Goal: Task Accomplishment & Management: Use online tool/utility

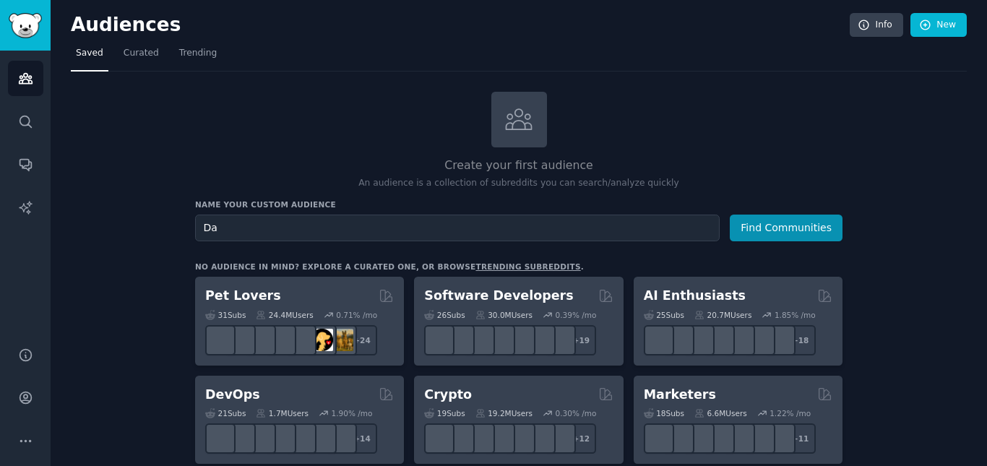
type input "D"
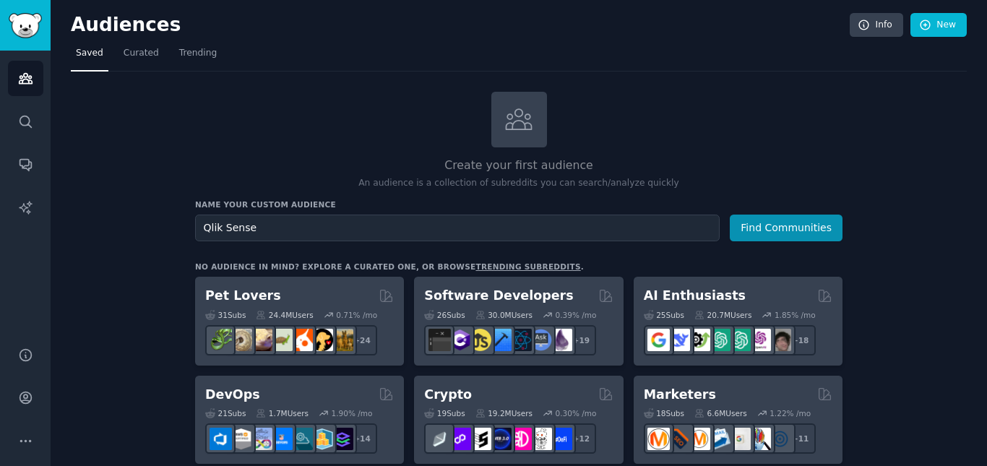
type input "Qlik Sense"
click at [730, 215] on button "Find Communities" at bounding box center [786, 228] width 113 height 27
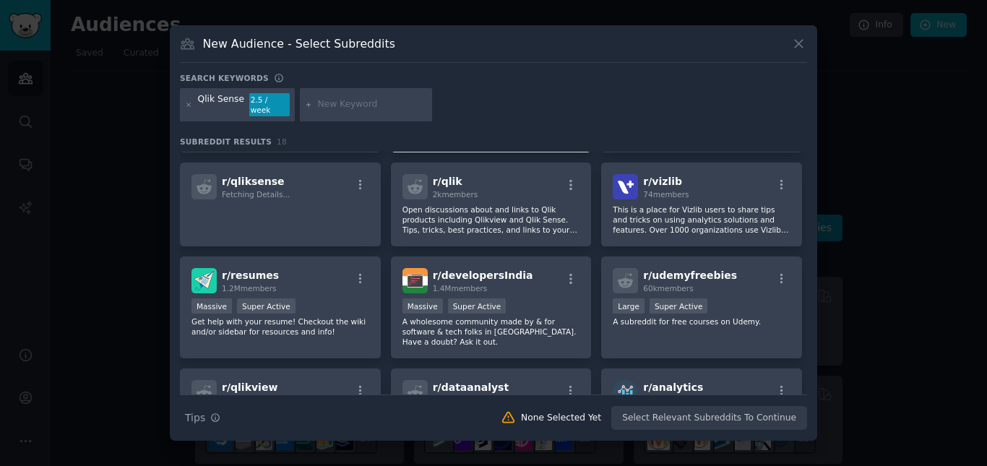
scroll to position [100, 0]
click at [561, 231] on div "r/ qlik 2k members Open discussions about and links to Qlik products including …" at bounding box center [491, 205] width 201 height 84
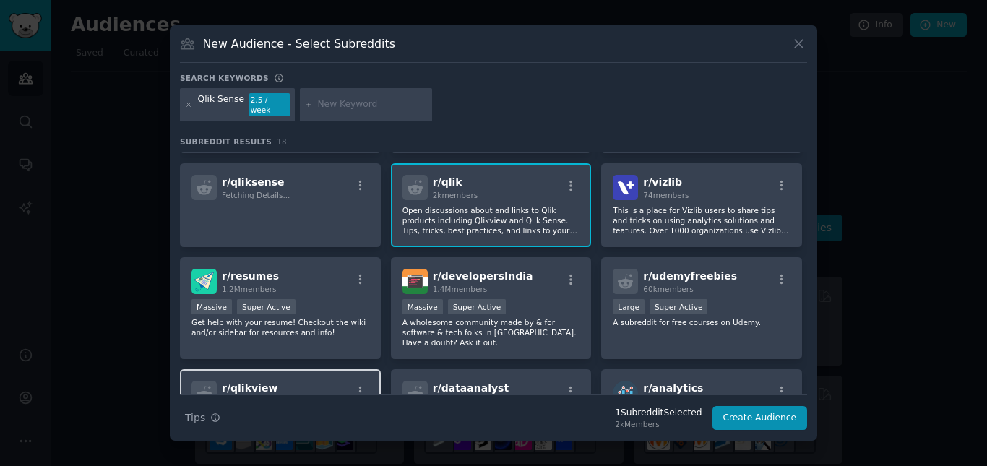
click at [315, 381] on div "r/ qlikview 2k members" at bounding box center [280, 393] width 178 height 25
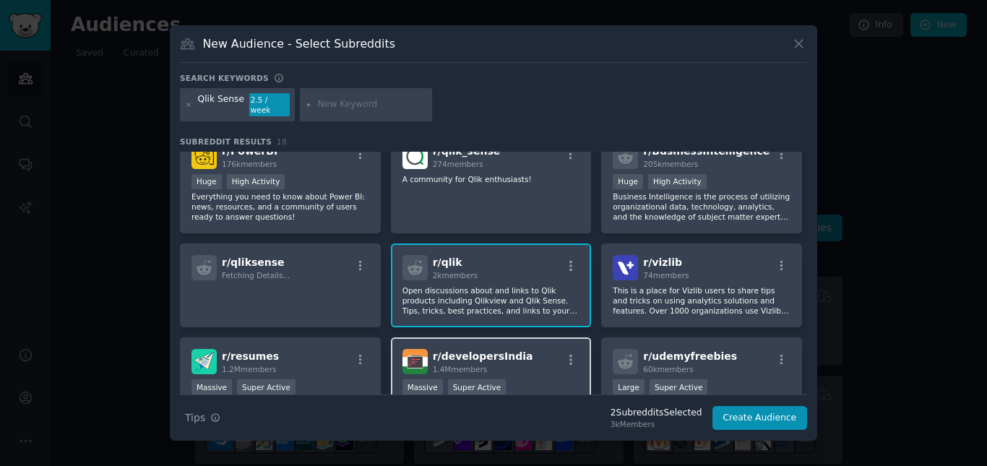
scroll to position [0, 0]
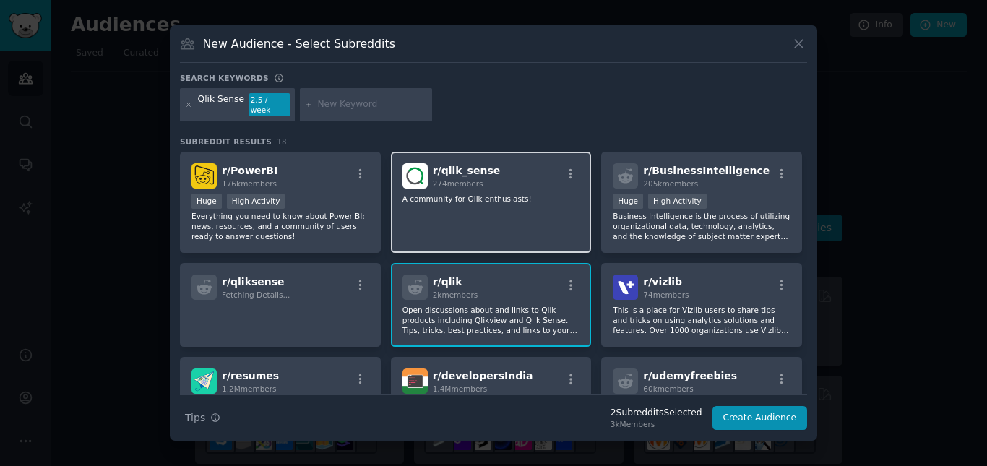
click at [553, 228] on div "r/ qlik_sense 274 members A community for Qlik enthusiasts!" at bounding box center [491, 203] width 201 height 102
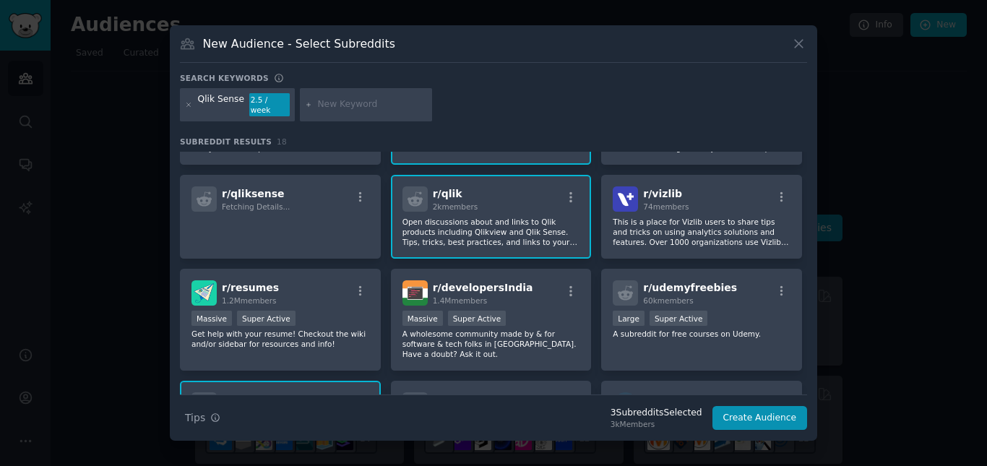
scroll to position [96, 0]
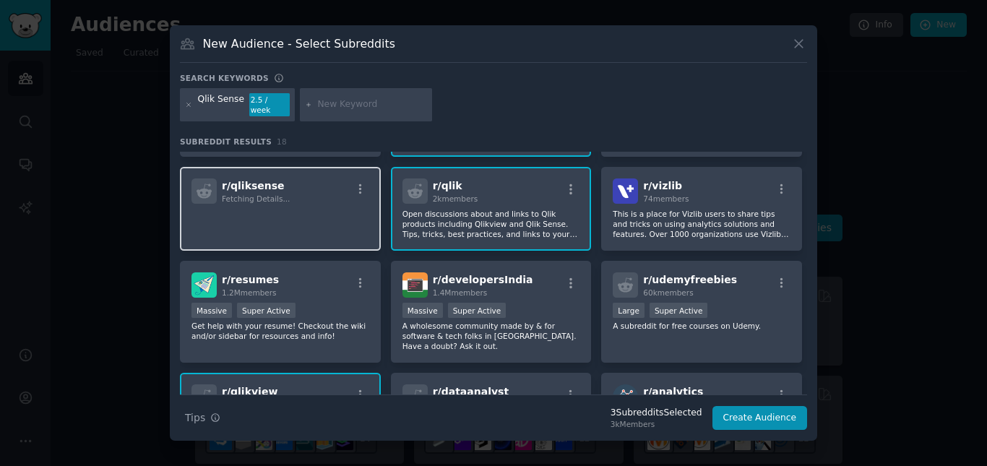
click at [327, 222] on p at bounding box center [280, 224] width 178 height 30
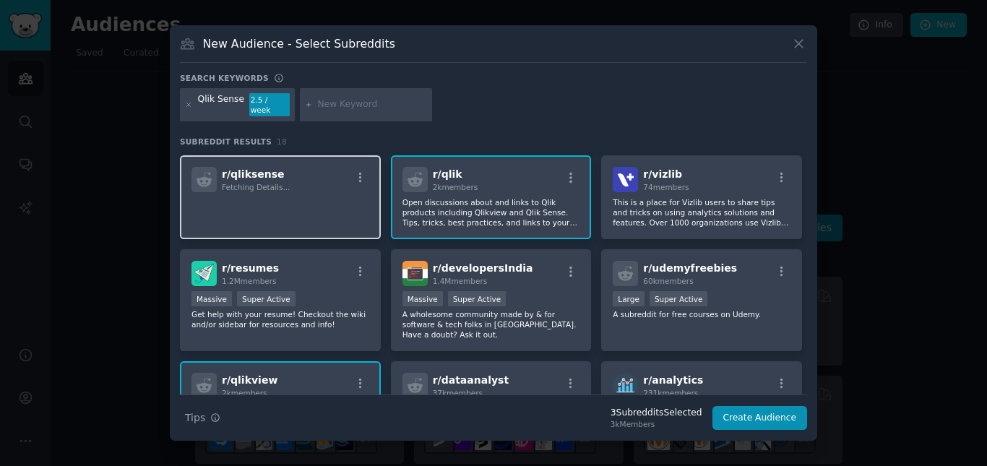
scroll to position [79, 0]
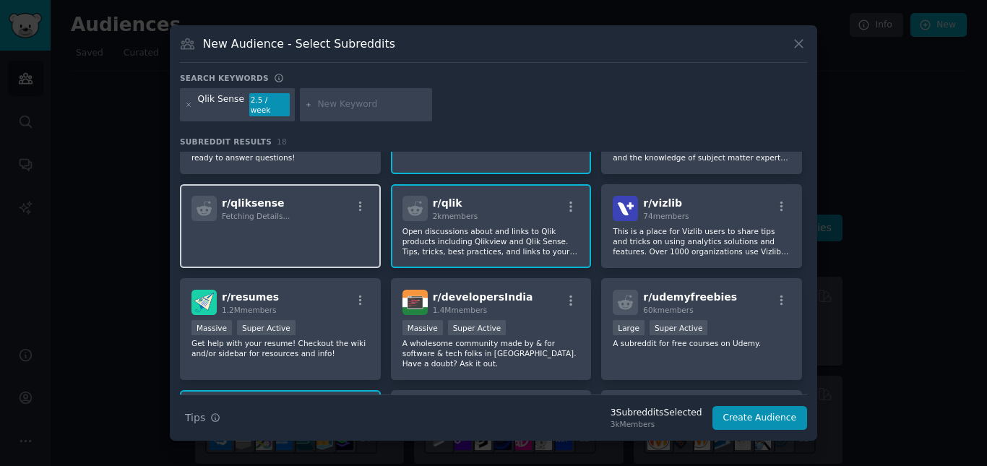
click at [340, 245] on p at bounding box center [280, 241] width 178 height 30
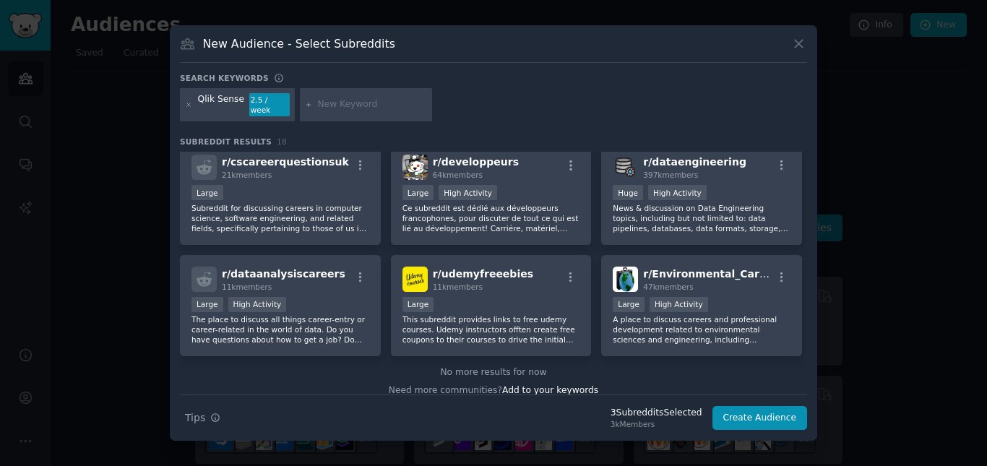
scroll to position [439, 0]
click at [775, 418] on button "Create Audience" at bounding box center [759, 418] width 95 height 25
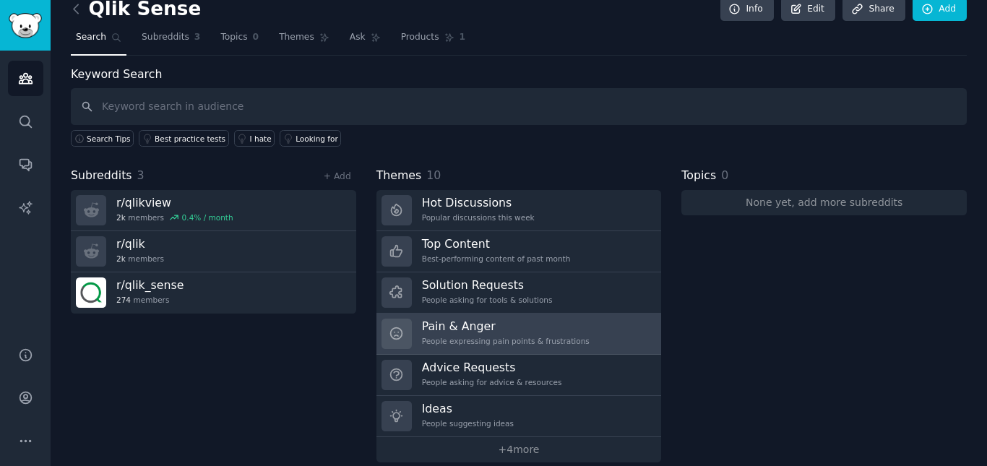
scroll to position [33, 0]
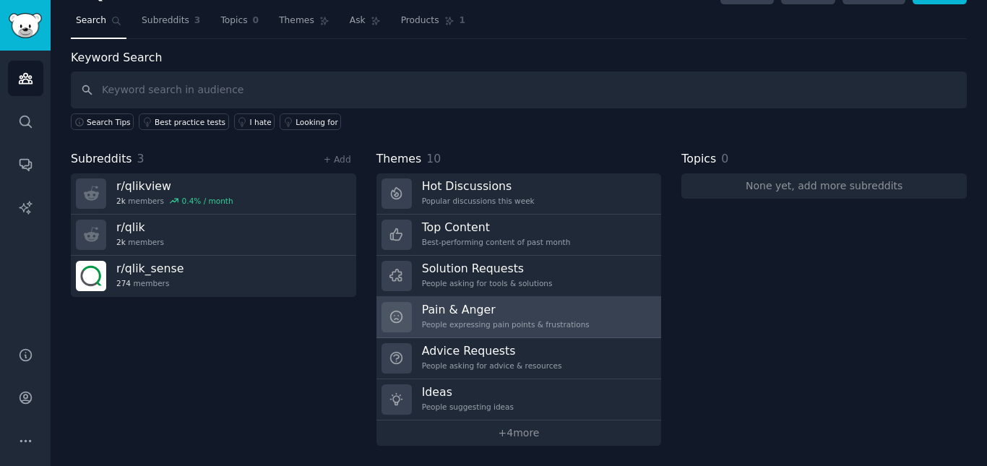
click at [574, 320] on link "Pain & Anger People expressing pain points & frustrations" at bounding box center [518, 317] width 285 height 41
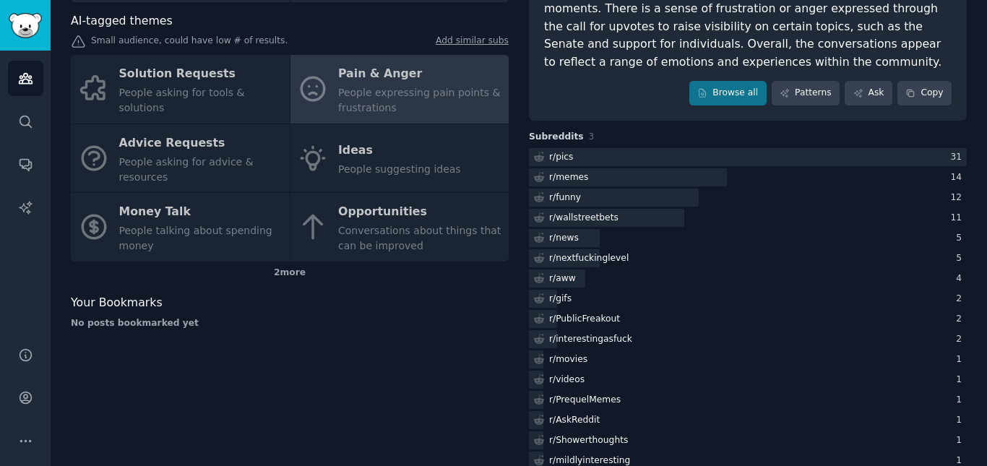
scroll to position [171, 0]
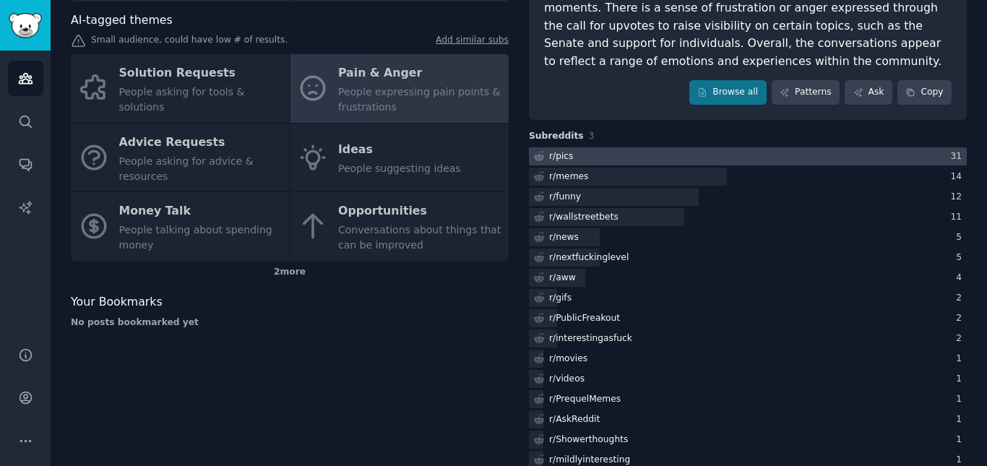
click at [637, 160] on div at bounding box center [748, 156] width 438 height 18
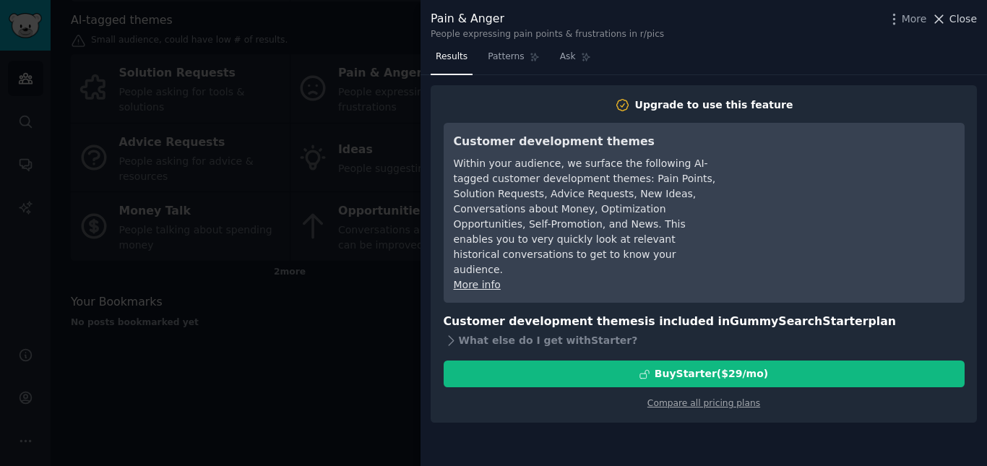
click at [950, 24] on button "Close" at bounding box center [954, 19] width 46 height 15
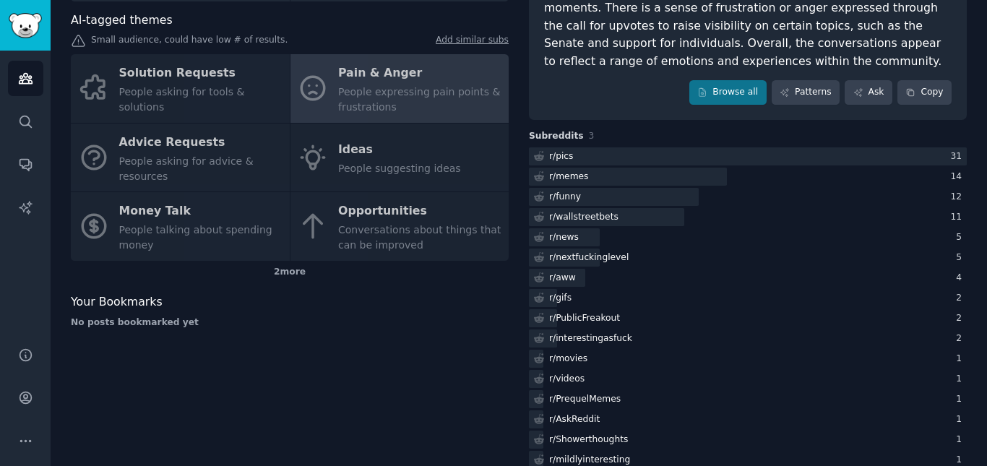
click at [248, 92] on div "Solution Requests People asking for tools & solutions Pain & Anger People expre…" at bounding box center [290, 157] width 438 height 207
click at [225, 86] on div "Solution Requests People asking for tools & solutions Pain & Anger People expre…" at bounding box center [290, 157] width 438 height 207
click at [378, 90] on div "Solution Requests People asking for tools & solutions Pain & Anger People expre…" at bounding box center [290, 157] width 438 height 207
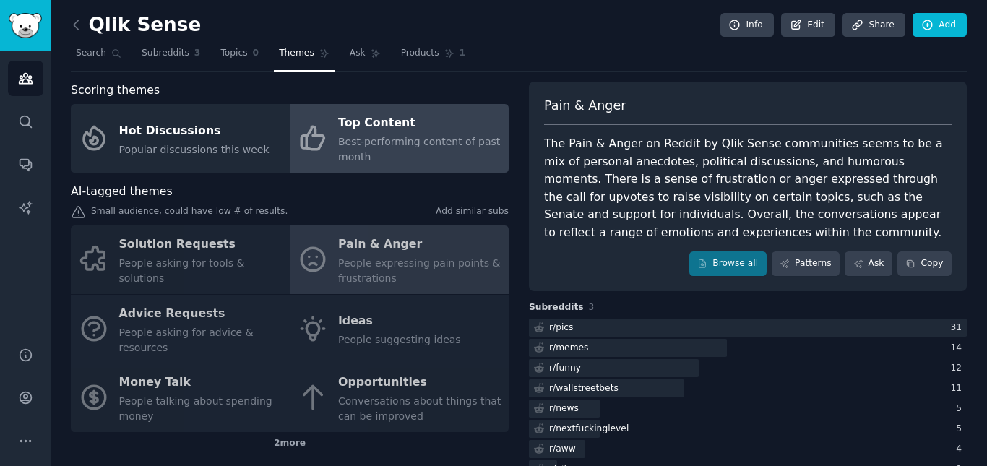
click at [334, 151] on link "Top Content Best-performing content of past month" at bounding box center [399, 138] width 219 height 69
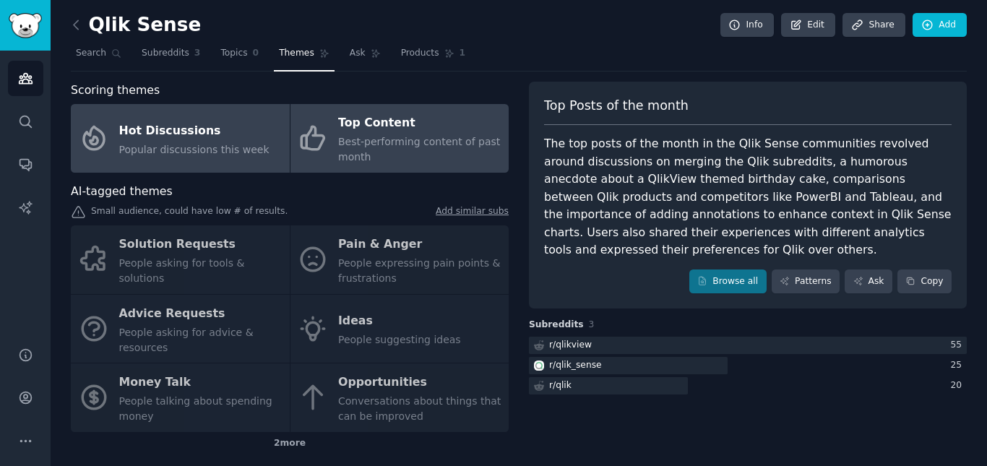
click at [274, 142] on link "Hot Discussions Popular discussions this week" at bounding box center [180, 138] width 219 height 69
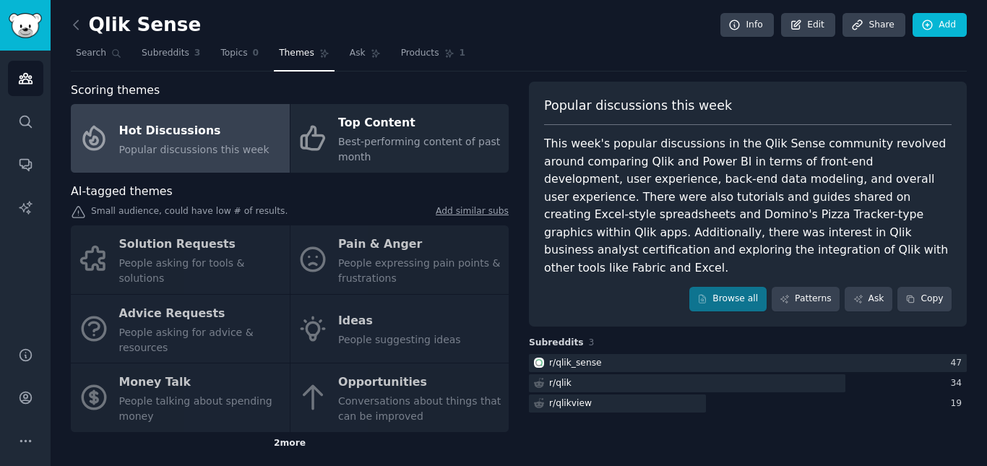
click at [290, 440] on div "2 more" at bounding box center [290, 443] width 438 height 23
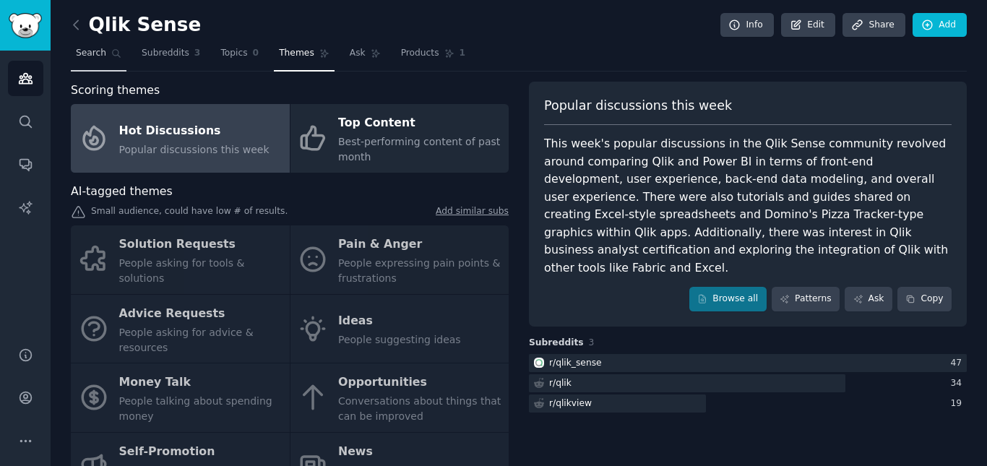
click at [93, 47] on span "Search" at bounding box center [91, 53] width 30 height 13
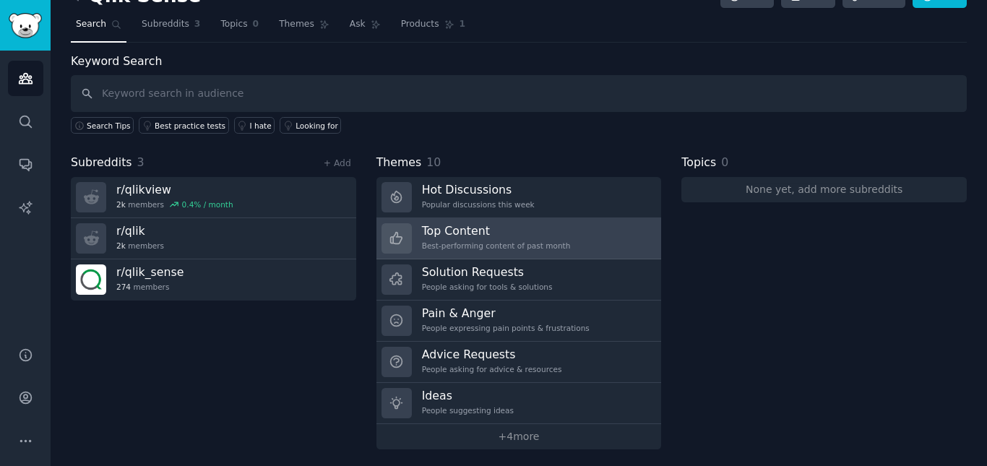
scroll to position [33, 0]
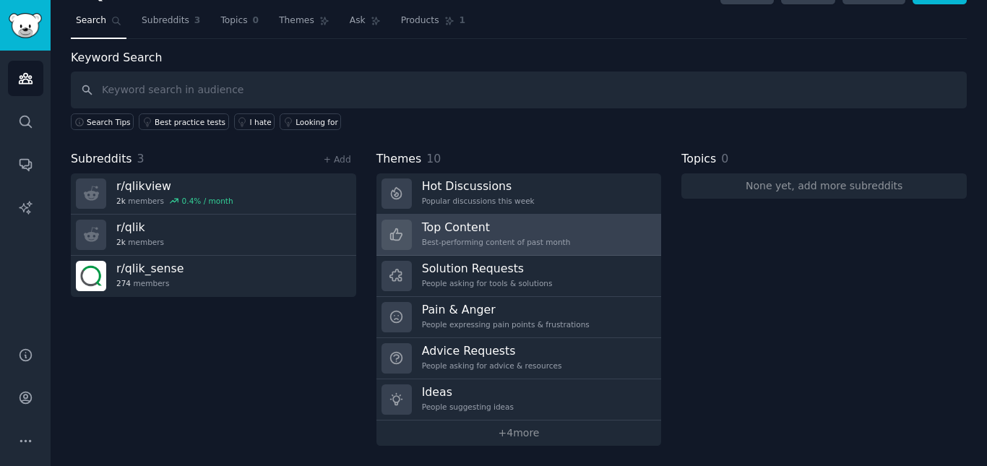
click at [511, 233] on h3 "Top Content" at bounding box center [496, 227] width 149 height 15
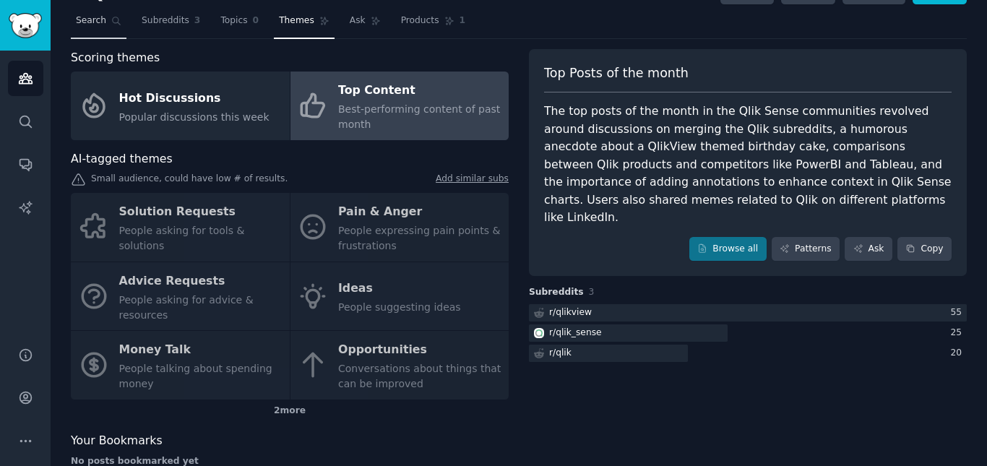
click at [87, 25] on span "Search" at bounding box center [91, 20] width 30 height 13
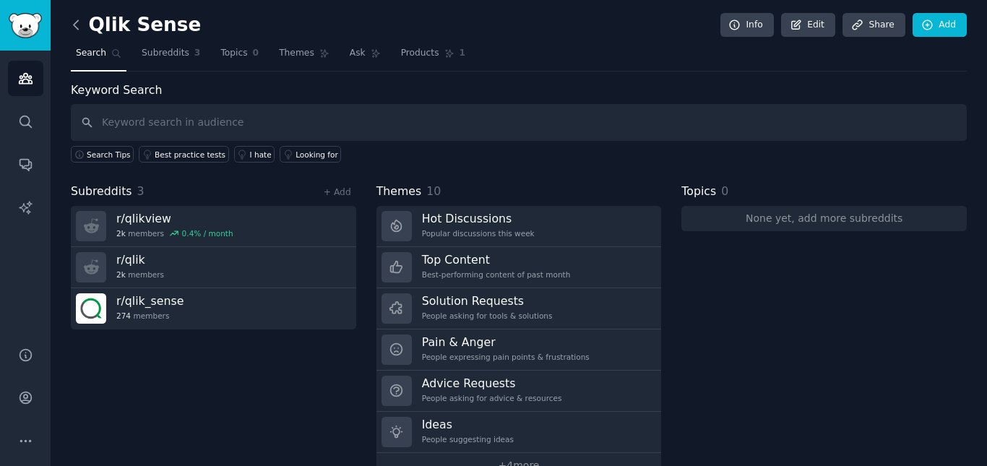
click at [75, 22] on icon at bounding box center [76, 24] width 4 height 9
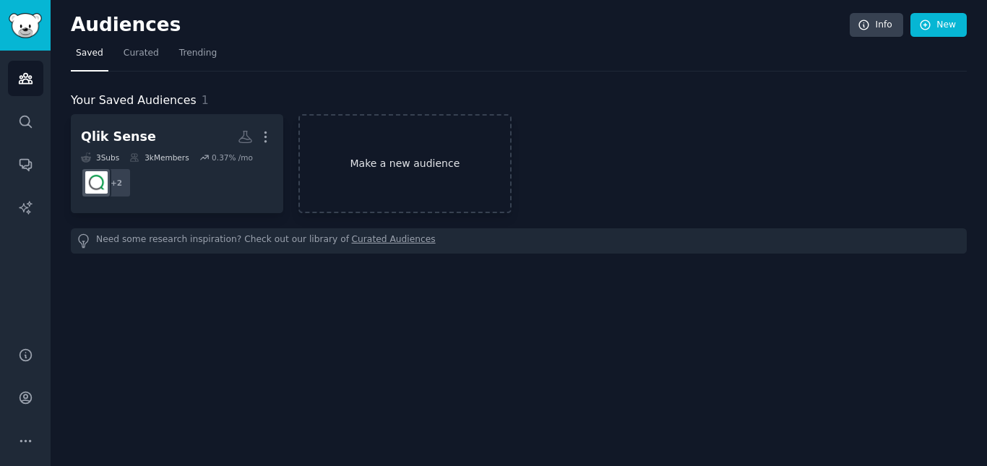
click at [410, 163] on link "Make a new audience" at bounding box center [404, 163] width 212 height 99
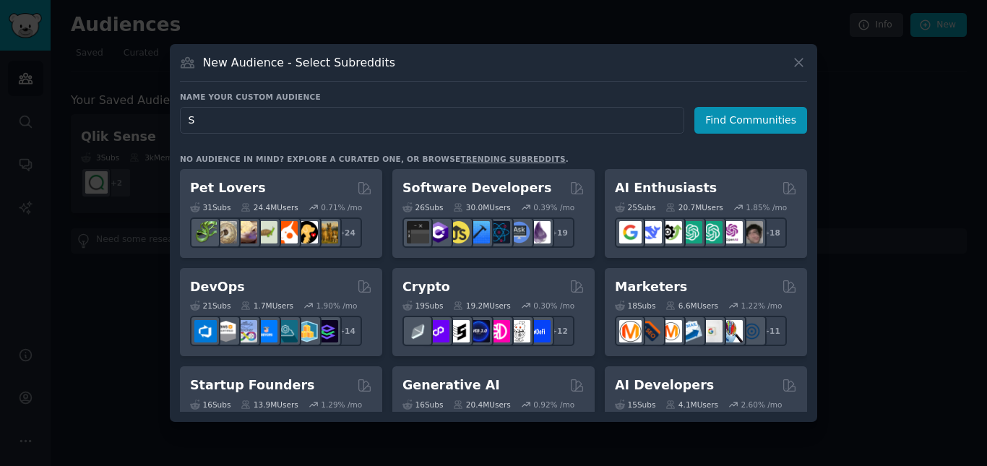
type input "S"
type input "Mentoria Mulheres"
click button "Find Communities" at bounding box center [750, 120] width 113 height 27
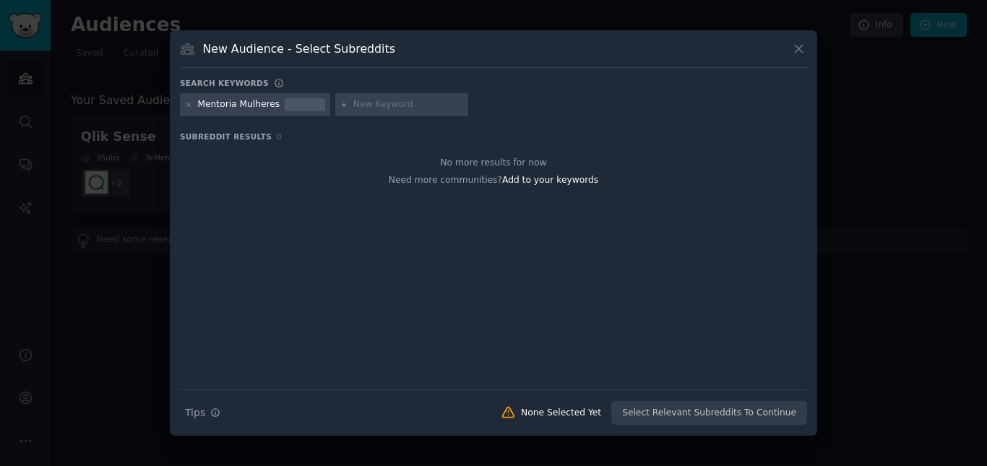
click at [260, 101] on div "Mentoria Mulheres" at bounding box center [239, 104] width 82 height 13
click at [189, 107] on icon at bounding box center [189, 105] width 8 height 8
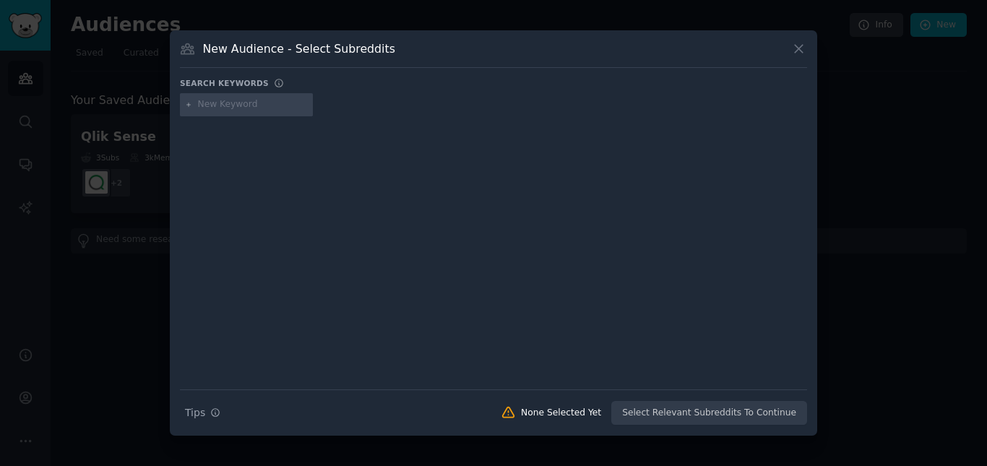
click at [225, 104] on input "text" at bounding box center [253, 104] width 110 height 13
type input "M"
type input "Mentoria"
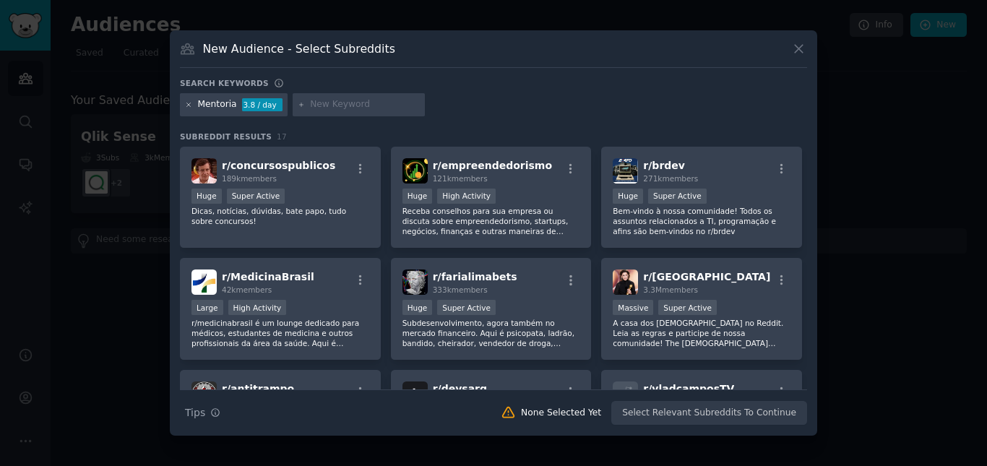
click at [191, 108] on icon at bounding box center [189, 105] width 8 height 8
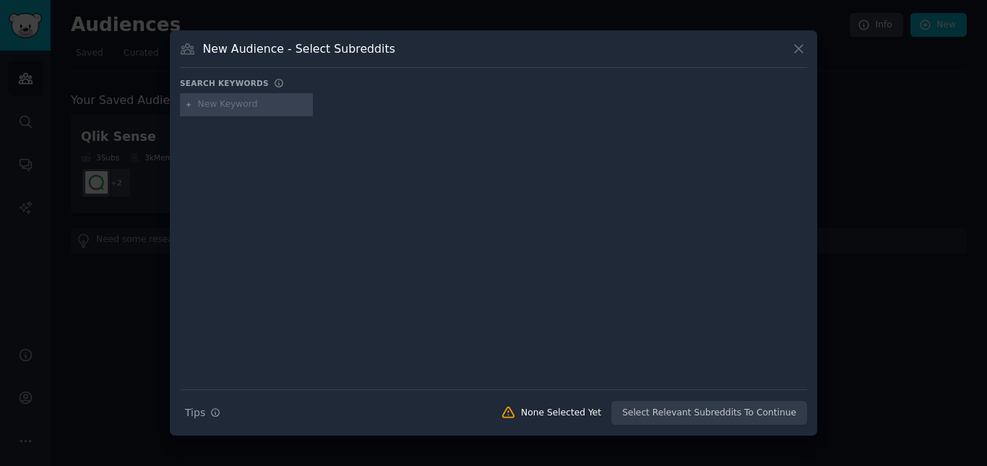
click at [211, 105] on input "text" at bounding box center [253, 104] width 110 height 13
type input "Constelação Sistêmica"
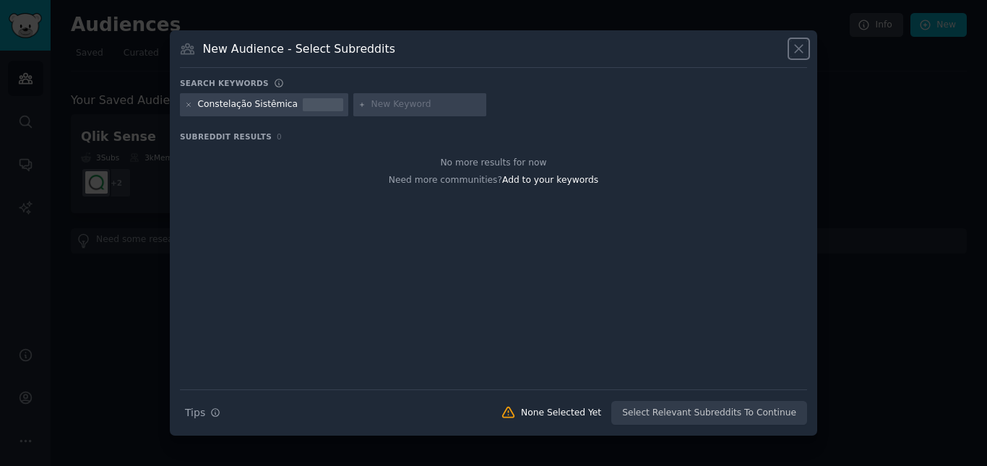
click at [795, 51] on icon at bounding box center [798, 48] width 15 height 15
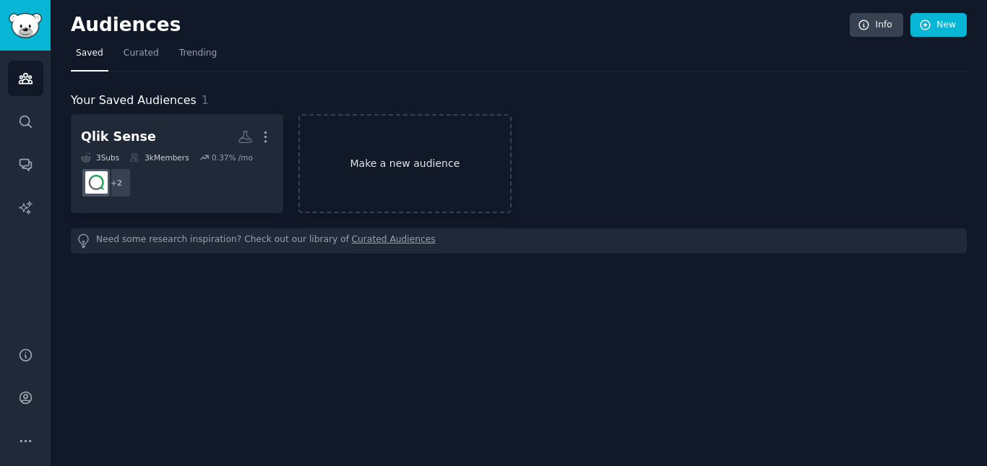
click at [436, 163] on link "Make a new audience" at bounding box center [404, 163] width 212 height 99
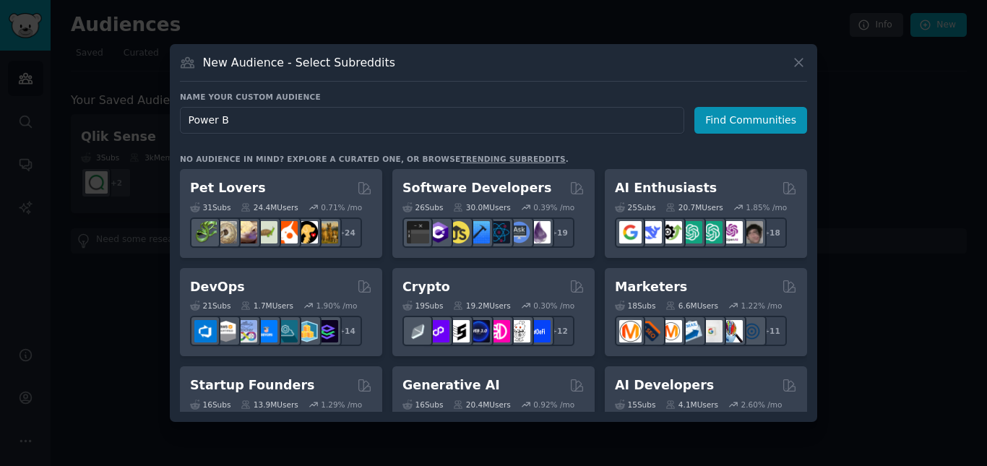
type input "Power BI"
click button "Find Communities" at bounding box center [750, 120] width 113 height 27
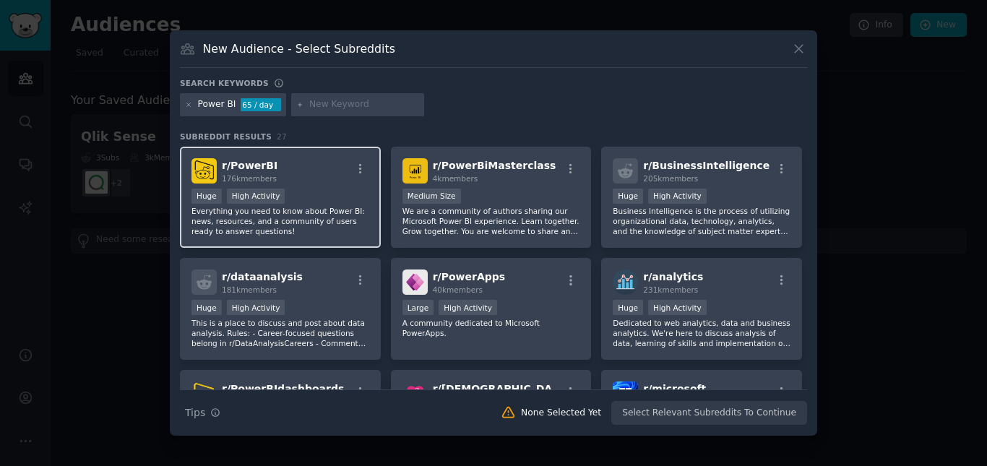
click at [330, 218] on p "Everything you need to know about Power BI: news, resources, and a community of…" at bounding box center [280, 221] width 178 height 30
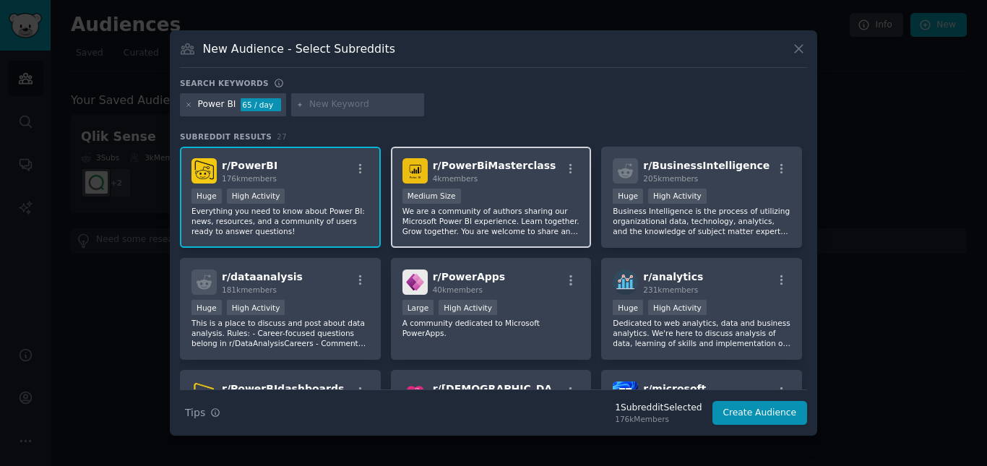
click at [501, 215] on p "We are a community of authors sharing our Microsoft Power BI experience. Learn …" at bounding box center [491, 221] width 178 height 30
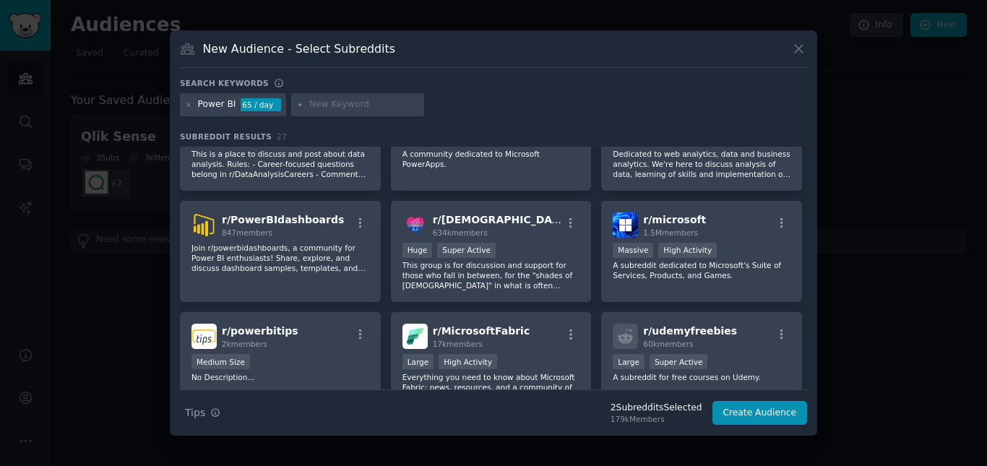
scroll to position [183, 0]
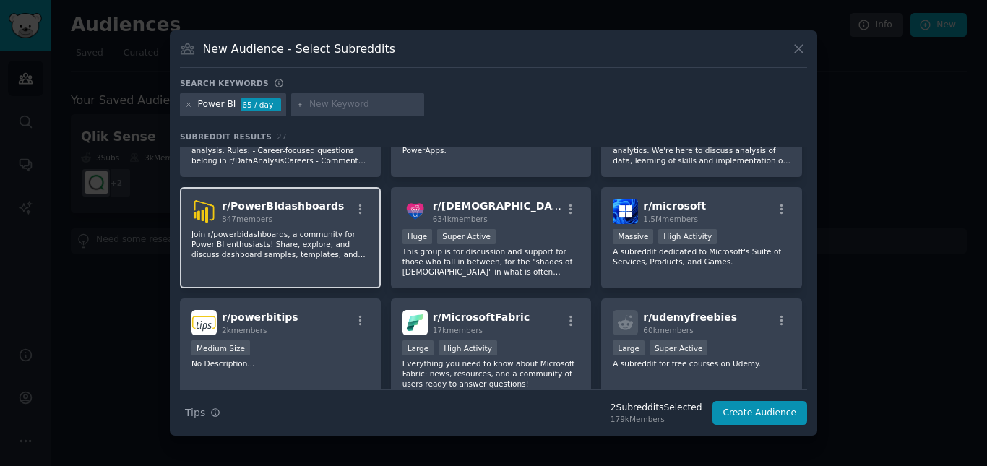
click at [311, 260] on div "r/ PowerBIdashboards 847 members Join r/powerbidashboards, a community for Powe…" at bounding box center [280, 238] width 201 height 102
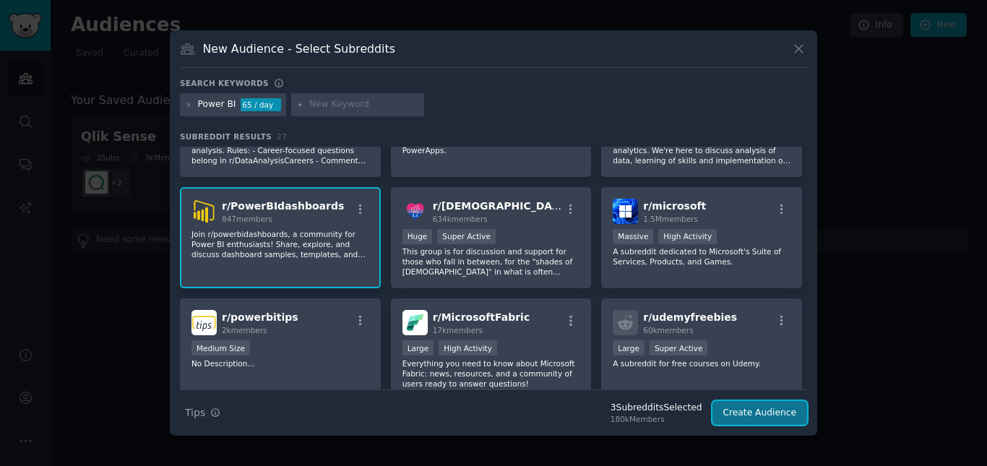
click at [774, 418] on button "Create Audience" at bounding box center [759, 413] width 95 height 25
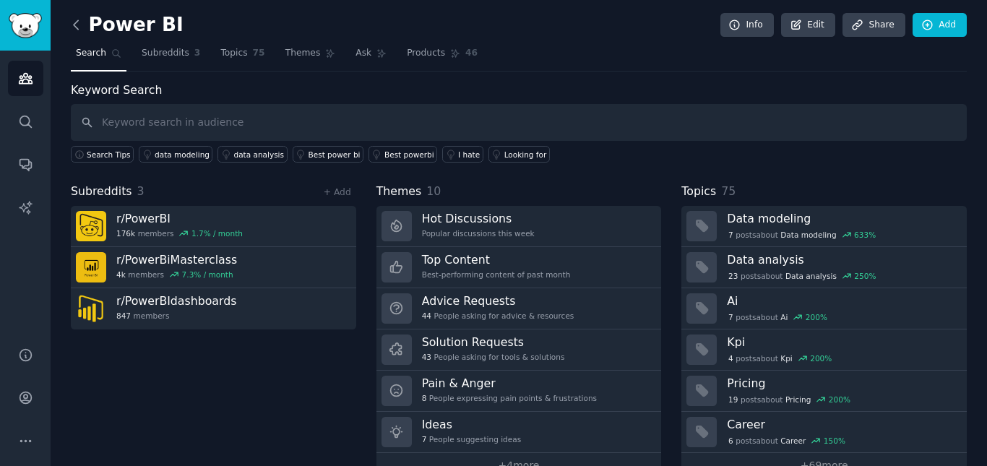
click at [74, 25] on icon at bounding box center [76, 24] width 4 height 9
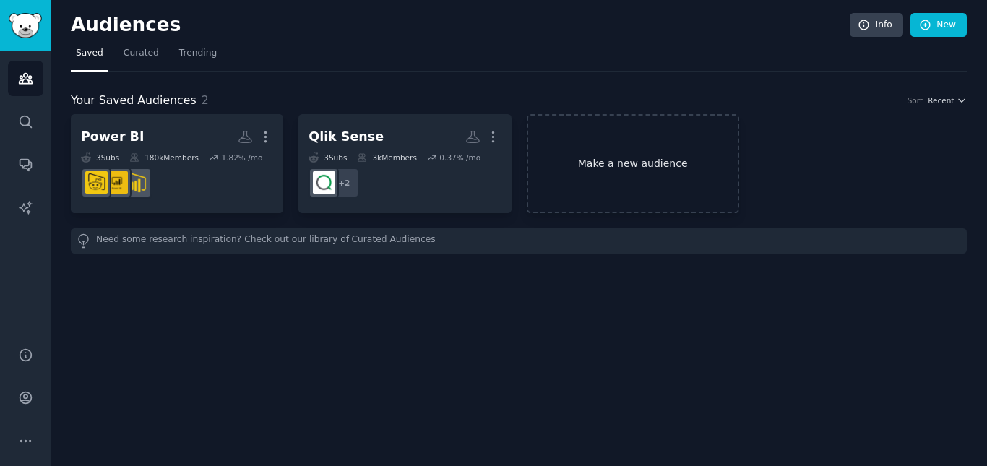
click at [618, 166] on link "Make a new audience" at bounding box center [633, 163] width 212 height 99
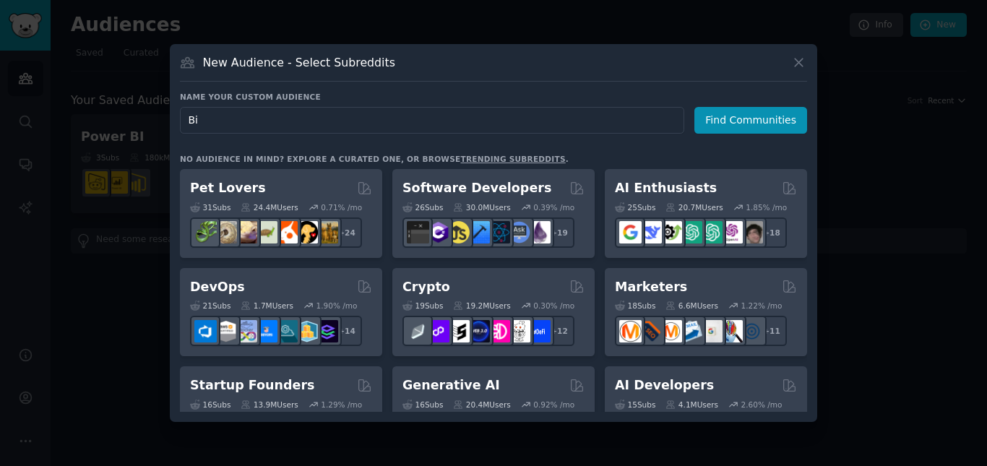
type input "B"
type input "Business Intelligence"
click at [759, 125] on button "Find Communities" at bounding box center [750, 120] width 113 height 27
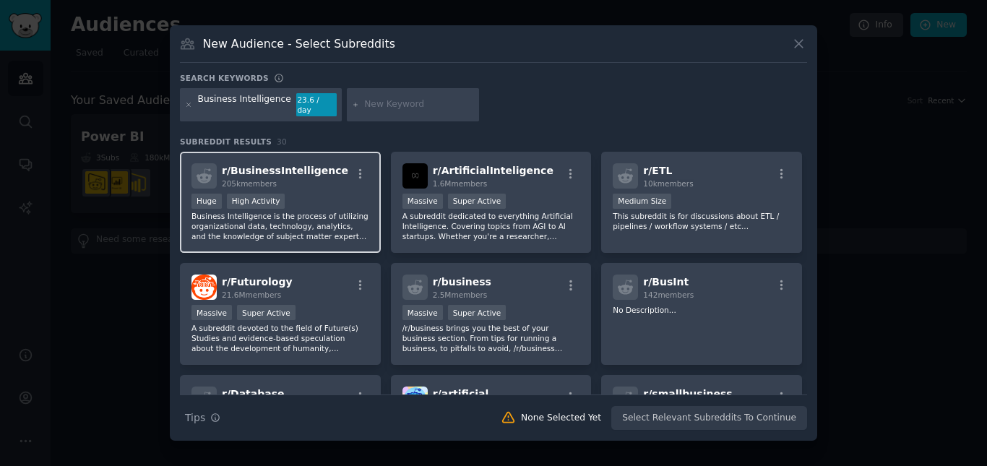
click at [348, 222] on p "Business Intelligence is the process of utilizing organizational data, technolo…" at bounding box center [280, 226] width 178 height 30
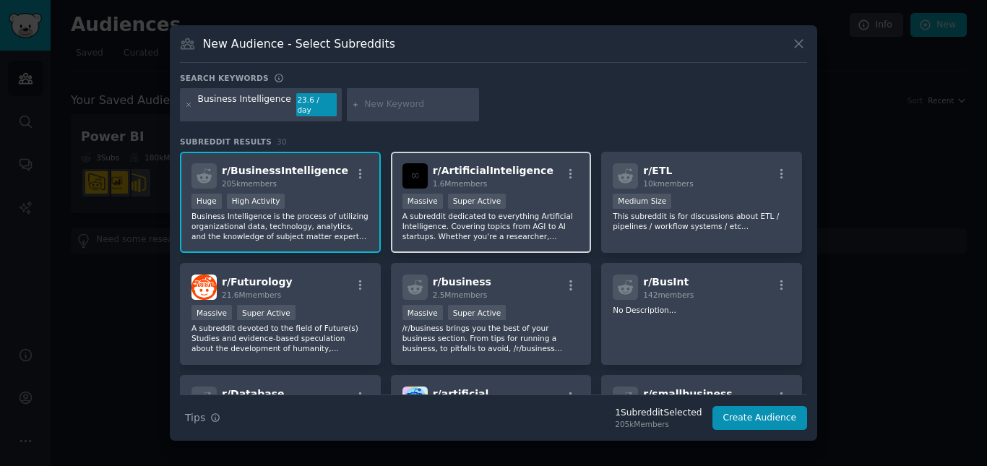
click at [522, 213] on p "A subreddit dedicated to everything Artificial Intelligence. Covering topics fr…" at bounding box center [491, 226] width 178 height 30
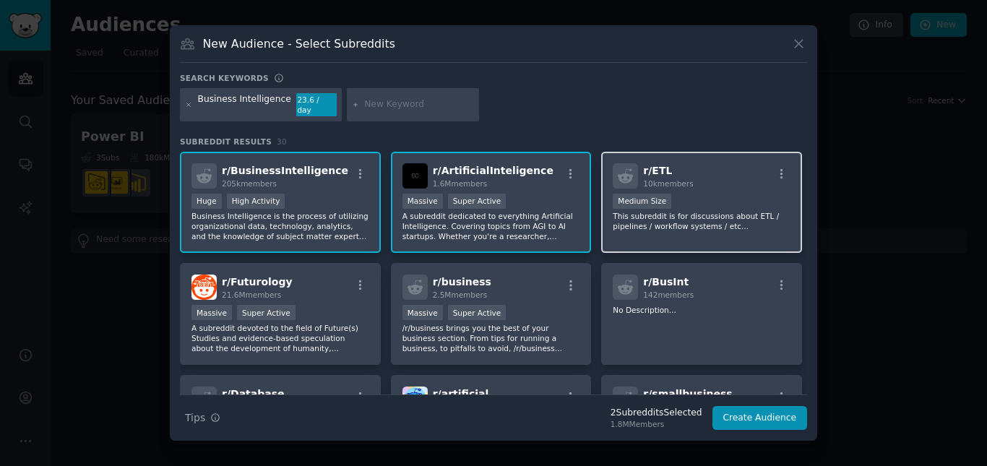
click at [700, 224] on p "This subreddit is for discussions about ETL / pipelines / workflow systems / et…" at bounding box center [702, 221] width 178 height 20
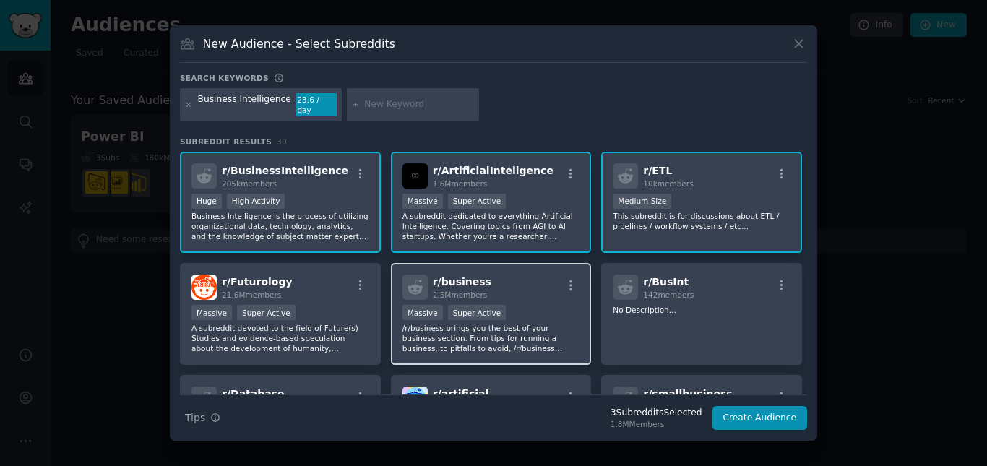
click at [522, 282] on div "r/ business 2.5M members" at bounding box center [491, 286] width 178 height 25
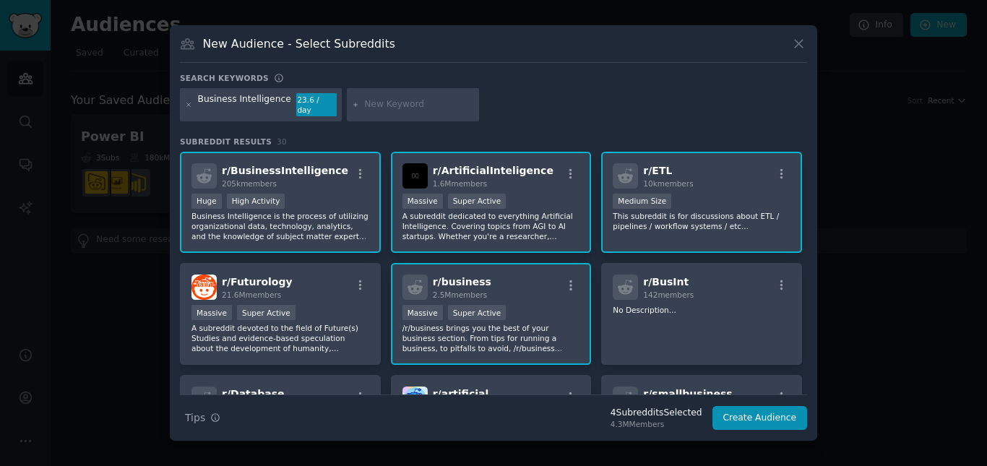
click at [572, 305] on div "Massive Super Active" at bounding box center [491, 314] width 178 height 18
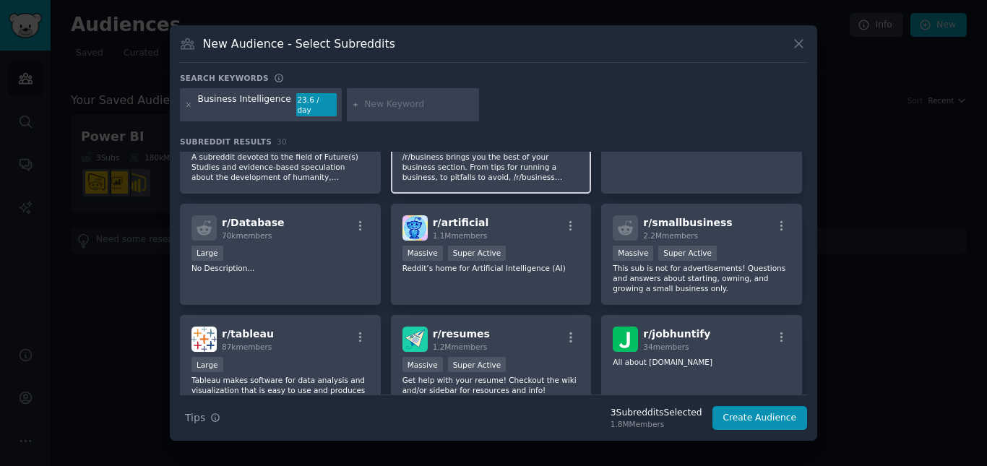
scroll to position [172, 0]
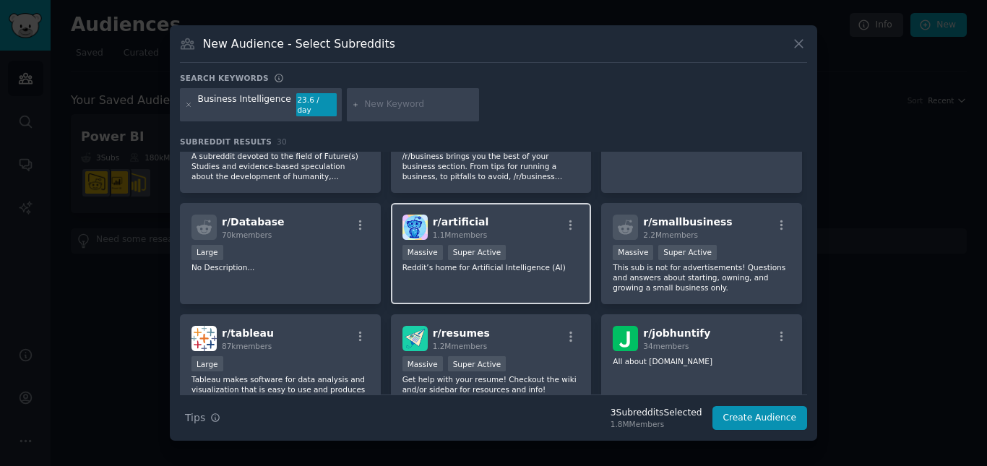
click at [553, 286] on div "r/ artificial 1.1M members Massive Super Active Reddit’s home for Artificial In…" at bounding box center [491, 254] width 201 height 102
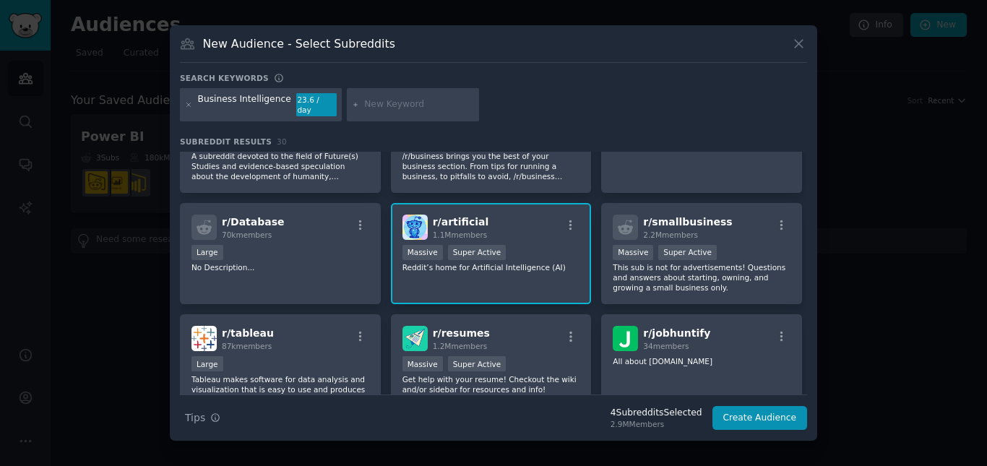
click at [553, 286] on div "r/ artificial 1.1M members Massive Super Active Reddit’s home for Artificial In…" at bounding box center [491, 254] width 201 height 102
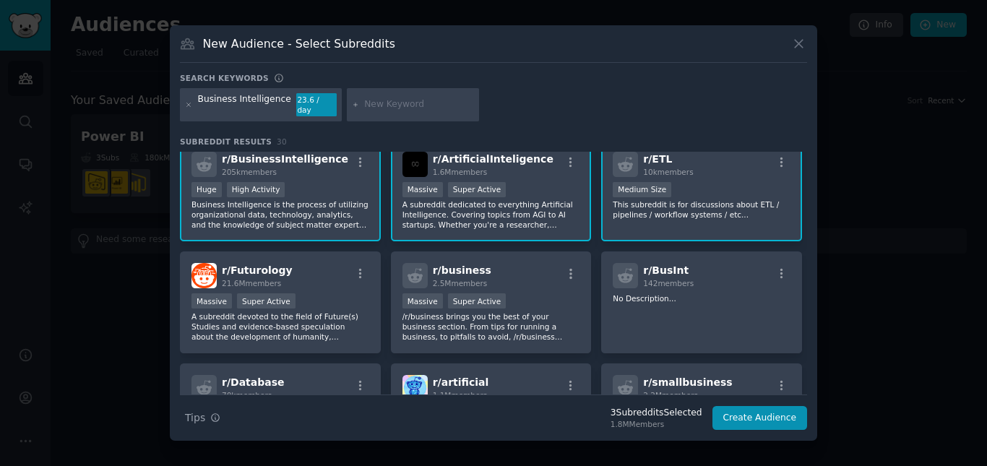
scroll to position [0, 0]
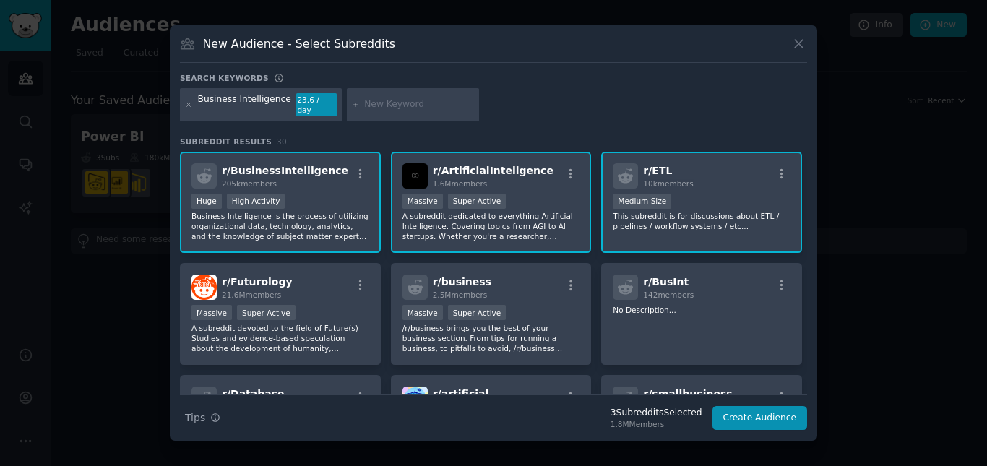
click at [576, 217] on p "A subreddit dedicated to everything Artificial Intelligence. Covering topics fr…" at bounding box center [491, 226] width 178 height 30
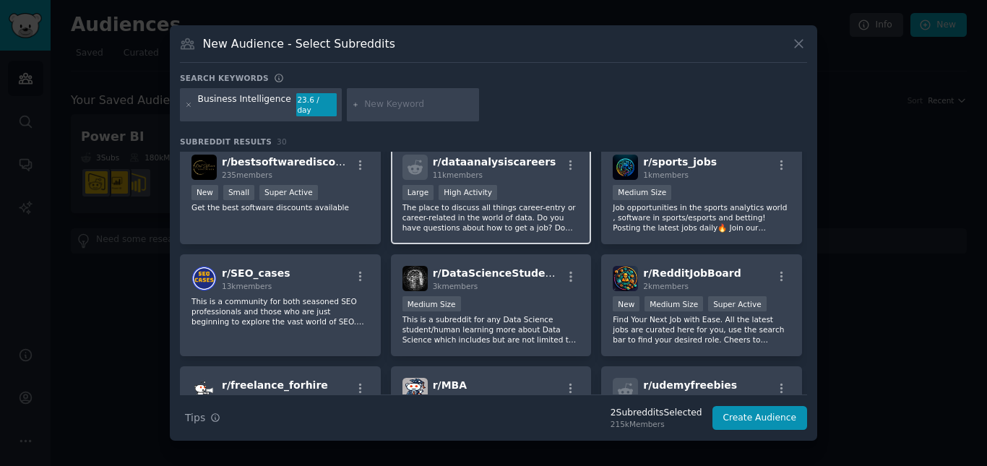
scroll to position [459, 0]
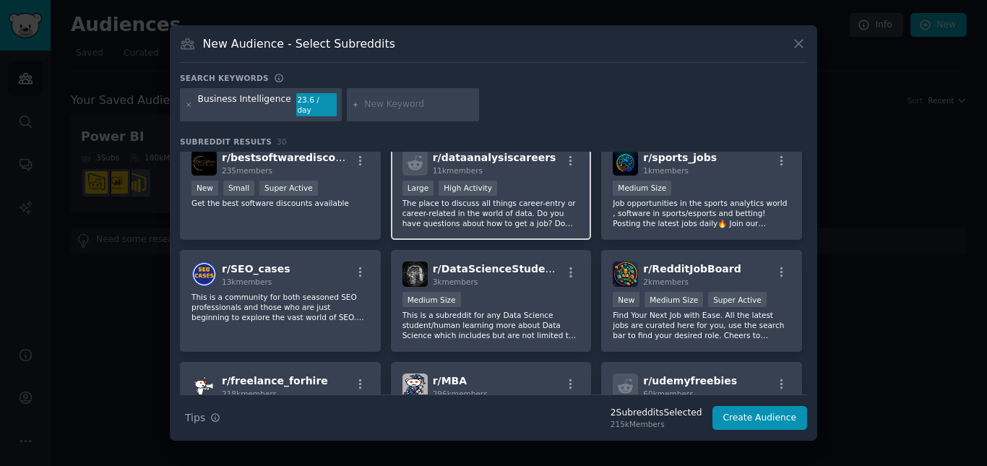
click at [574, 229] on div "r/ dataanalysiscareers 11k members Large High Activity The place to discuss all…" at bounding box center [491, 190] width 201 height 102
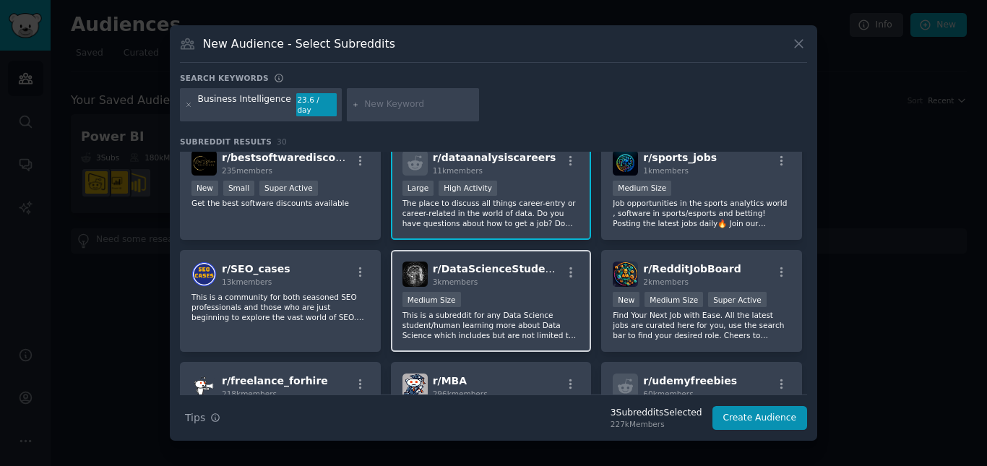
click at [566, 275] on div at bounding box center [571, 274] width 18 height 17
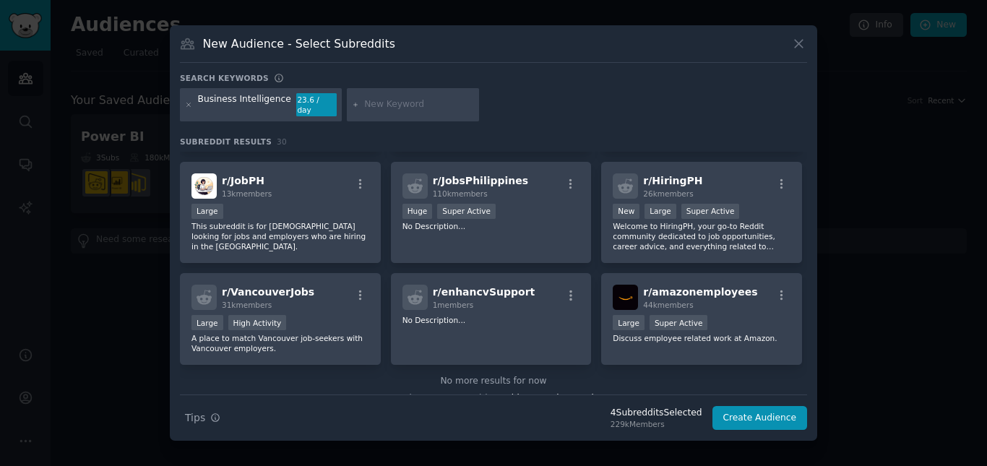
scroll to position [904, 0]
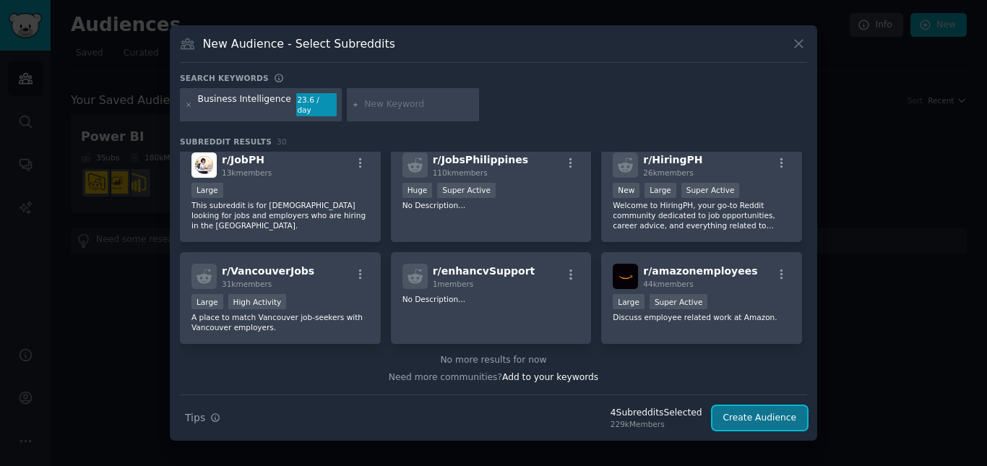
click at [790, 414] on button "Create Audience" at bounding box center [759, 418] width 95 height 25
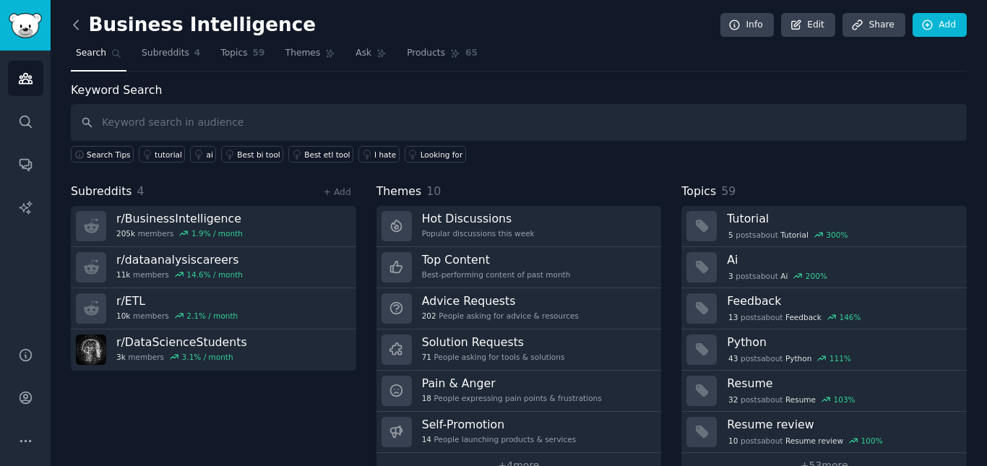
click at [79, 29] on icon at bounding box center [76, 24] width 15 height 15
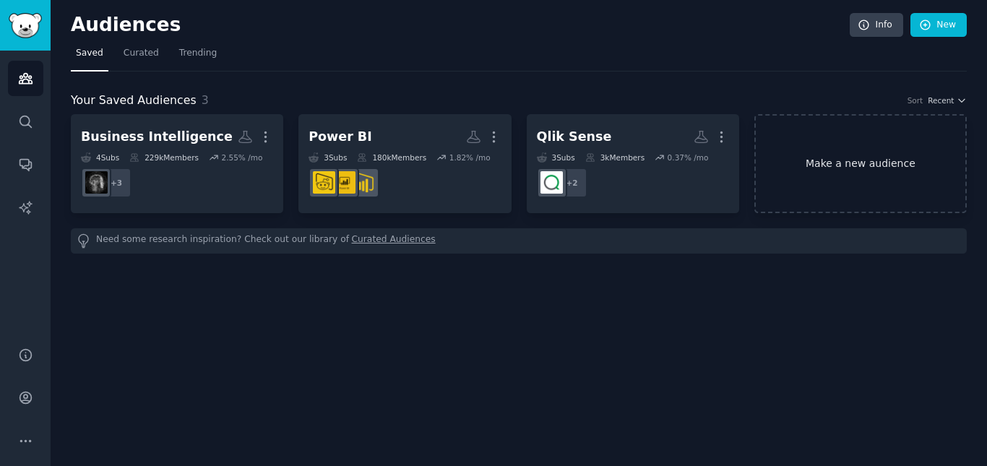
click at [857, 175] on link "Make a new audience" at bounding box center [860, 163] width 212 height 99
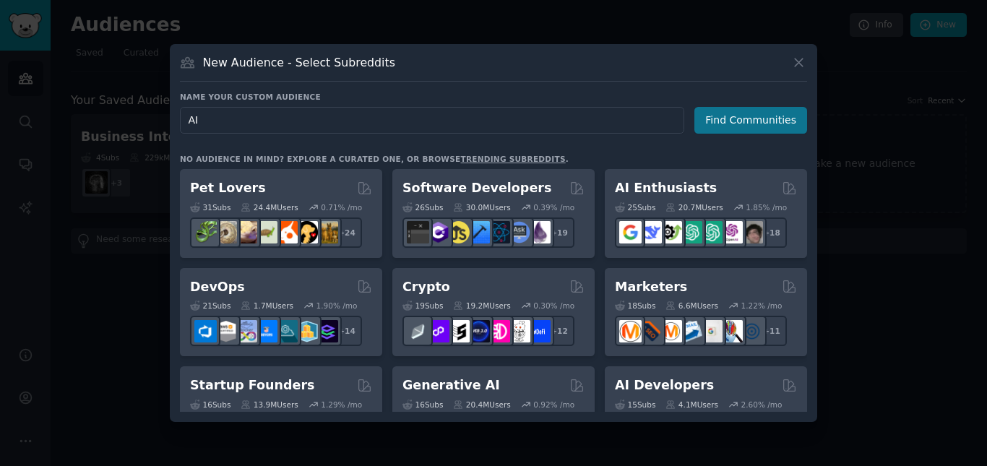
type input "AI"
click at [742, 131] on button "Find Communities" at bounding box center [750, 120] width 113 height 27
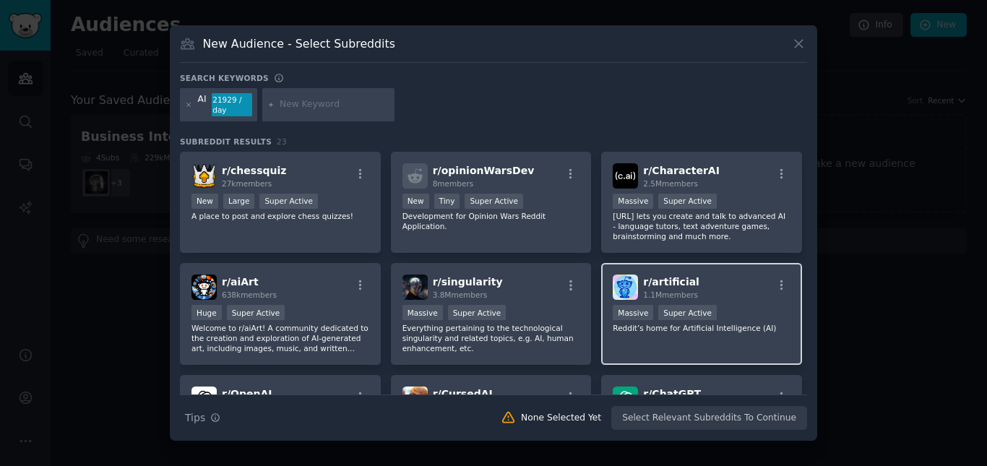
click at [751, 302] on div "r/ artificial 1.1M members Massive Super Active Reddit’s home for Artificial In…" at bounding box center [701, 314] width 201 height 102
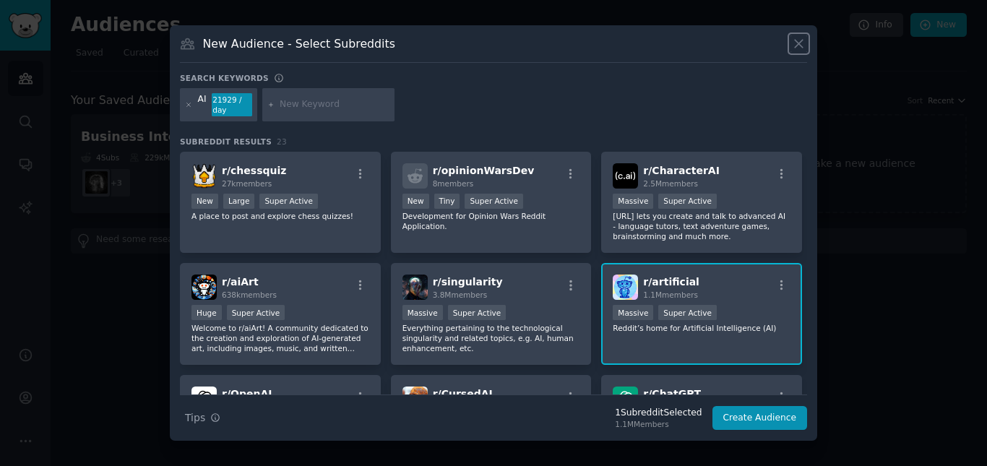
click at [794, 46] on icon at bounding box center [798, 43] width 15 height 15
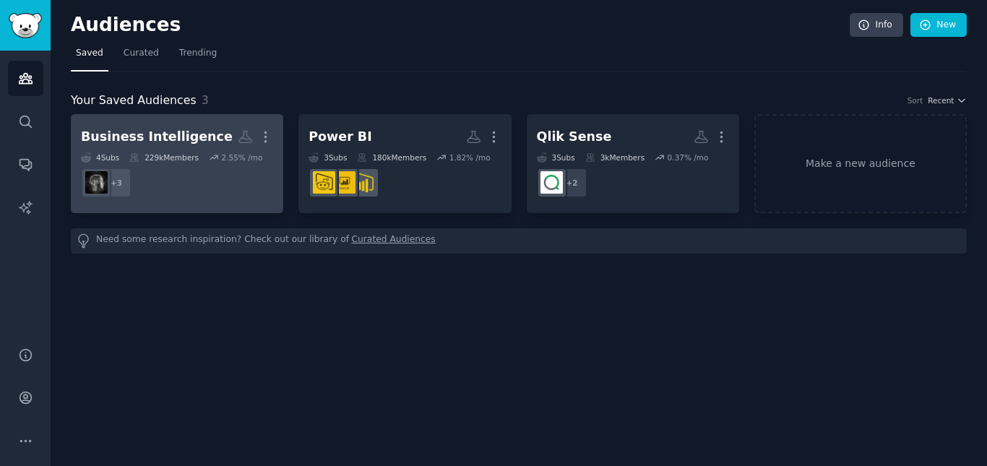
click at [258, 201] on dd "+ 3" at bounding box center [177, 183] width 192 height 40
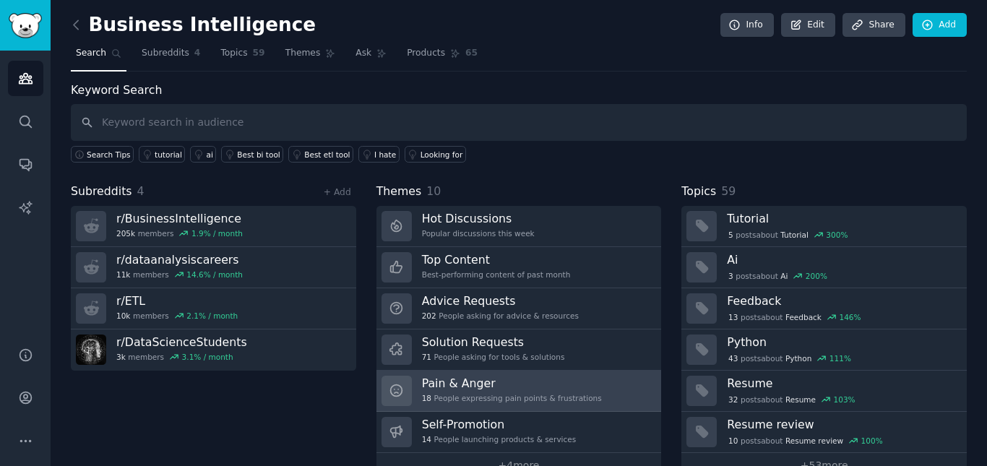
click at [571, 385] on h3 "Pain & Anger" at bounding box center [512, 383] width 180 height 15
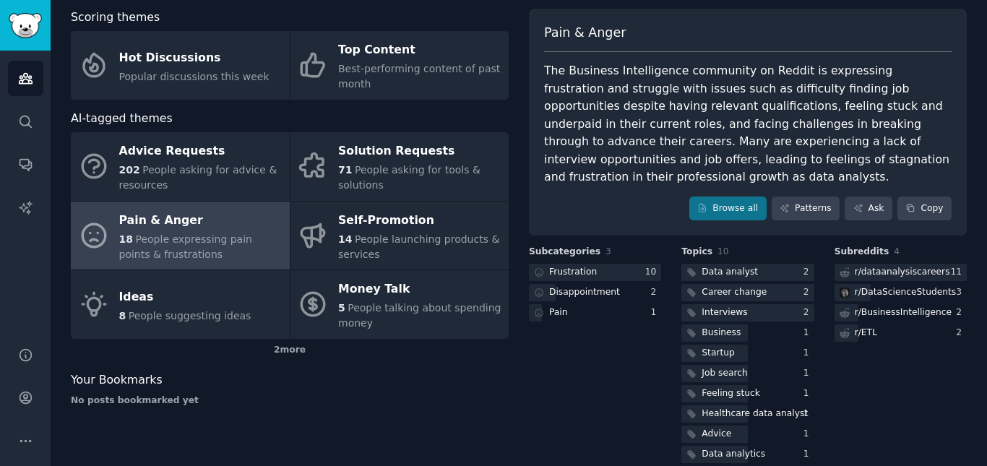
scroll to position [75, 0]
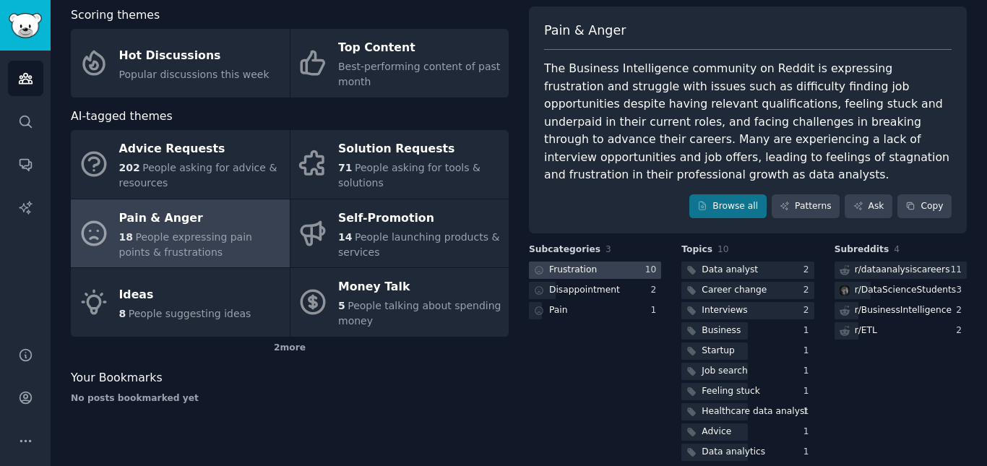
click at [614, 261] on div at bounding box center [595, 270] width 132 height 18
click at [561, 45] on div "Pain & Anger" at bounding box center [747, 36] width 407 height 29
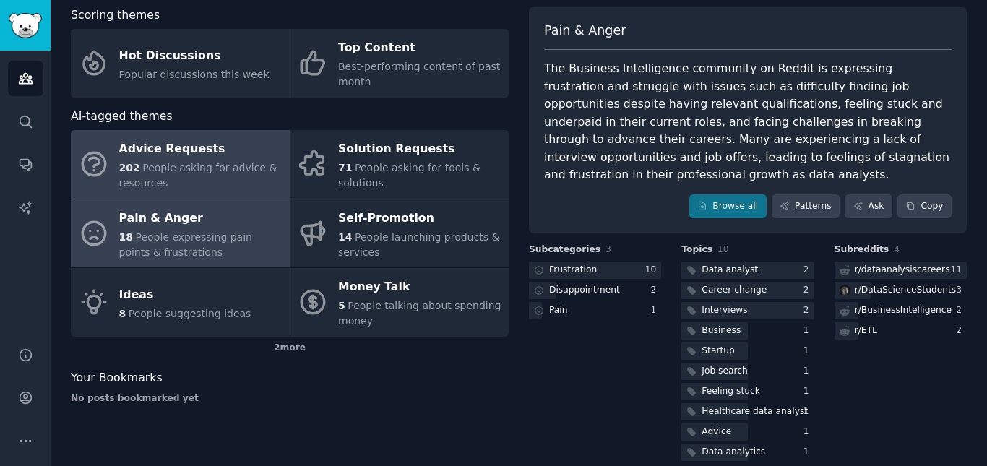
click at [222, 164] on span "People asking for advice & resources" at bounding box center [198, 175] width 158 height 27
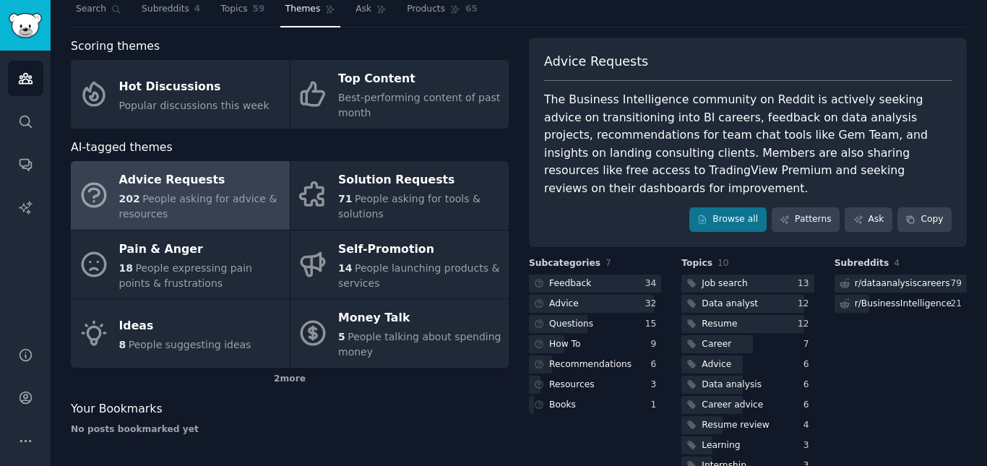
scroll to position [75, 0]
